Goal: Find specific page/section: Find specific page/section

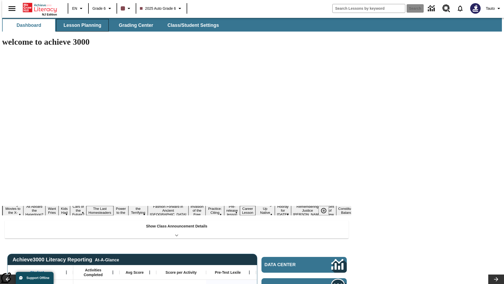
click at [80, 25] on button "Lesson Planning" at bounding box center [82, 25] width 53 height 13
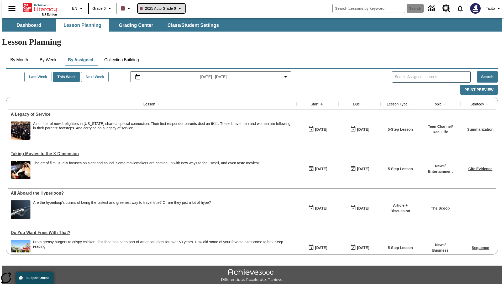
click at [161, 8] on span "2025 Auto Grade 6" at bounding box center [158, 9] width 36 height 6
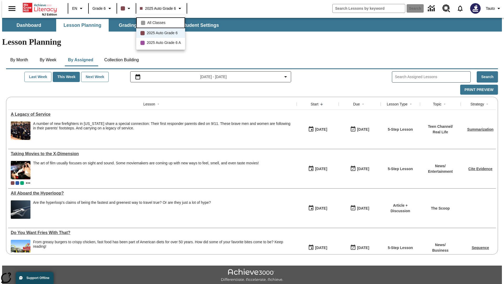
click at [162, 22] on span "All Classes" at bounding box center [156, 23] width 18 height 6
